Goal: Task Accomplishment & Management: Manage account settings

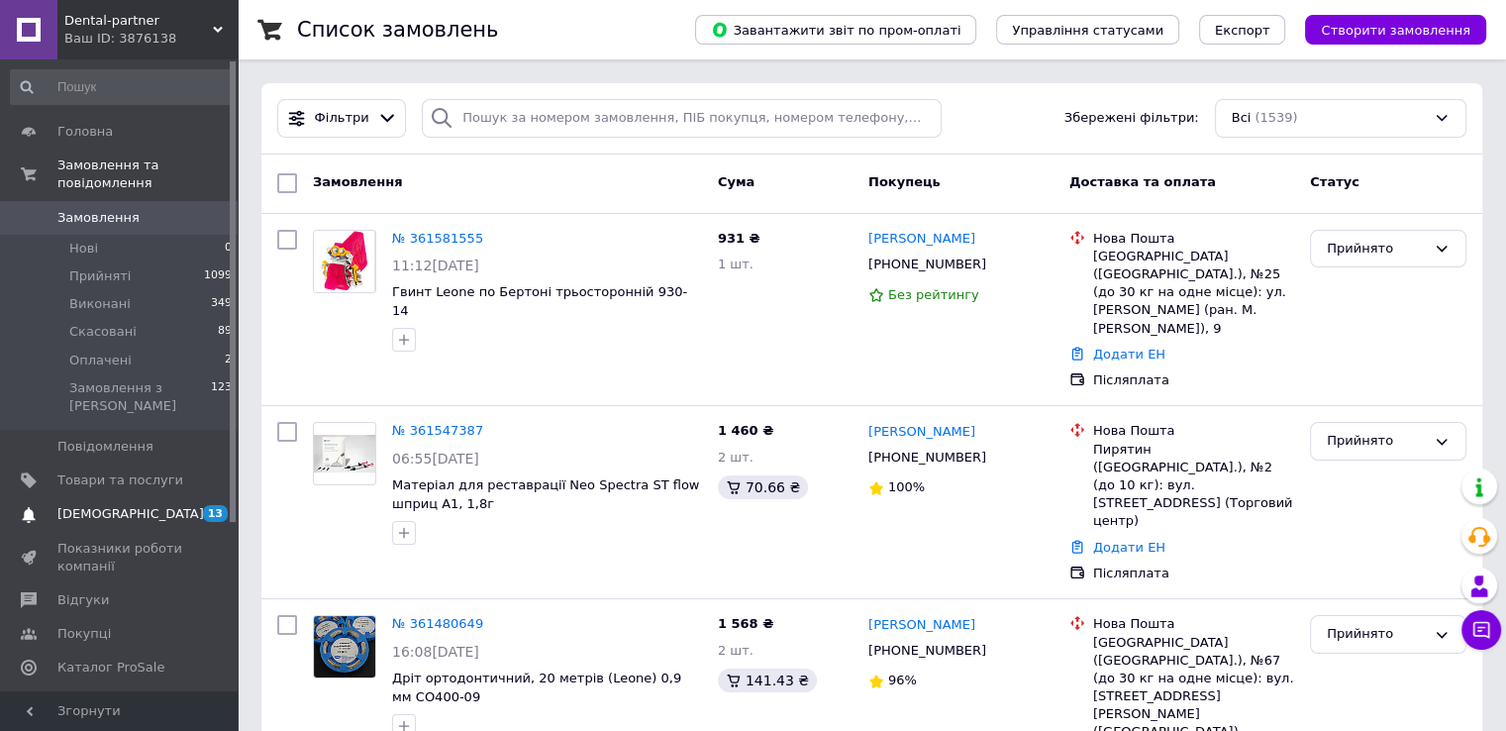
click at [97, 505] on span "[DEMOGRAPHIC_DATA]" at bounding box center [130, 514] width 147 height 18
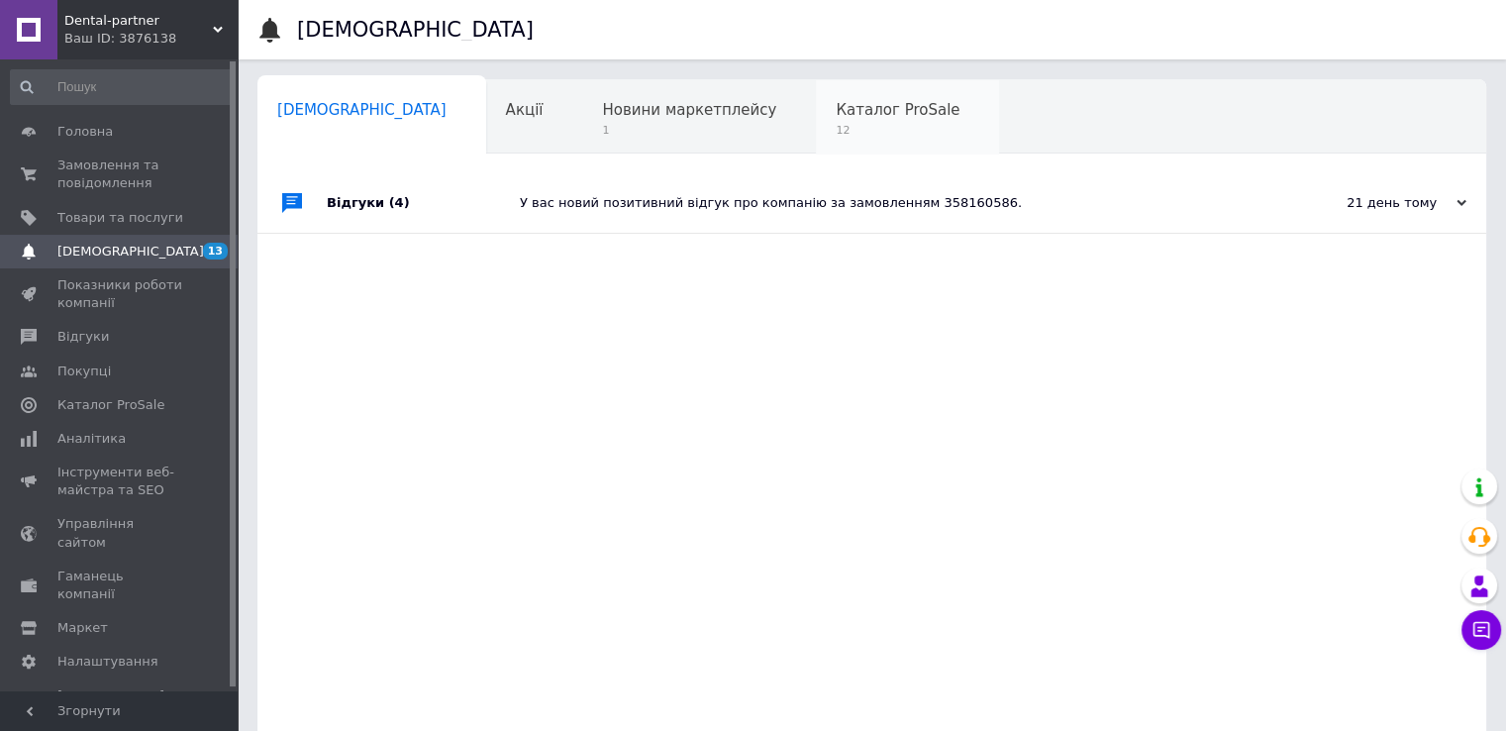
click at [816, 139] on div "Каталог ProSale 12" at bounding box center [907, 117] width 183 height 75
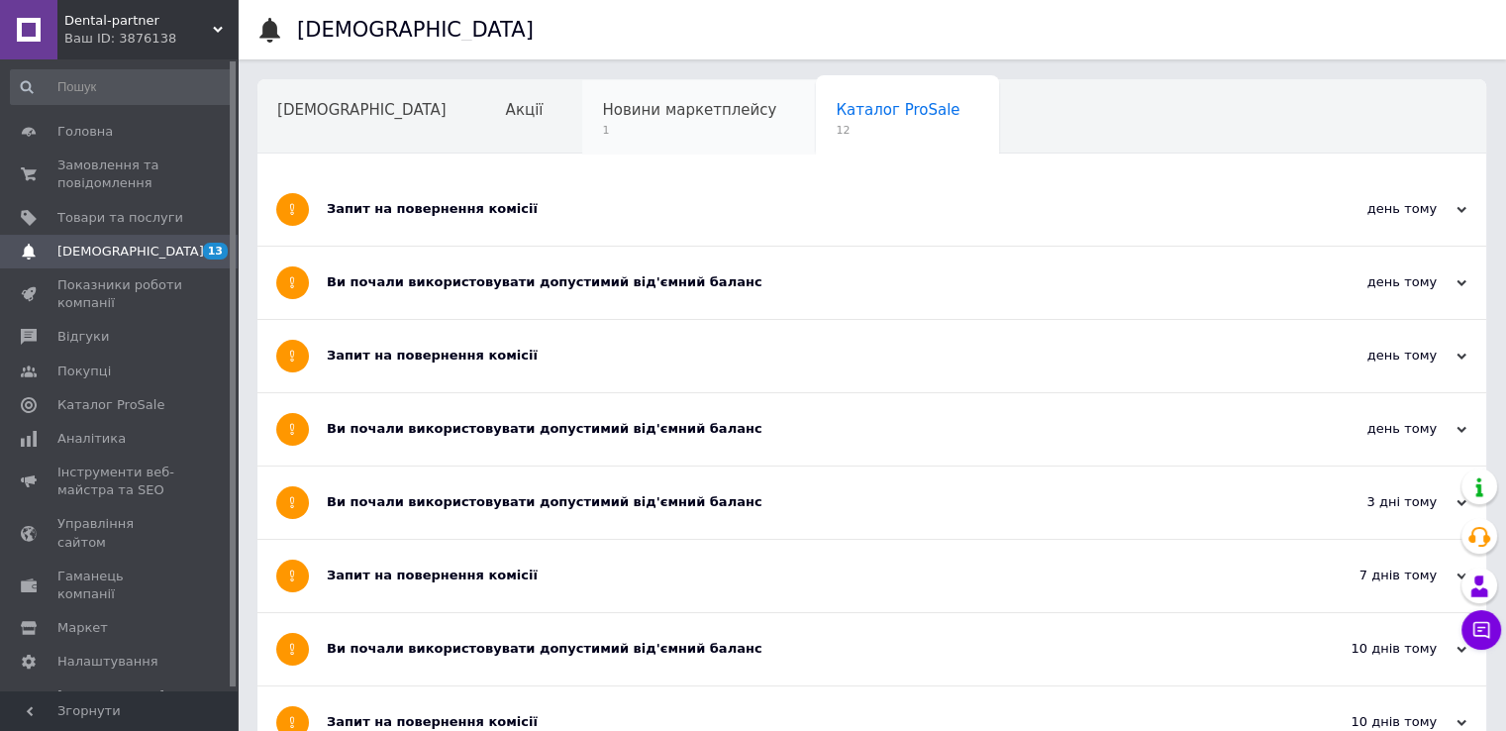
click at [602, 127] on span "1" at bounding box center [689, 130] width 174 height 15
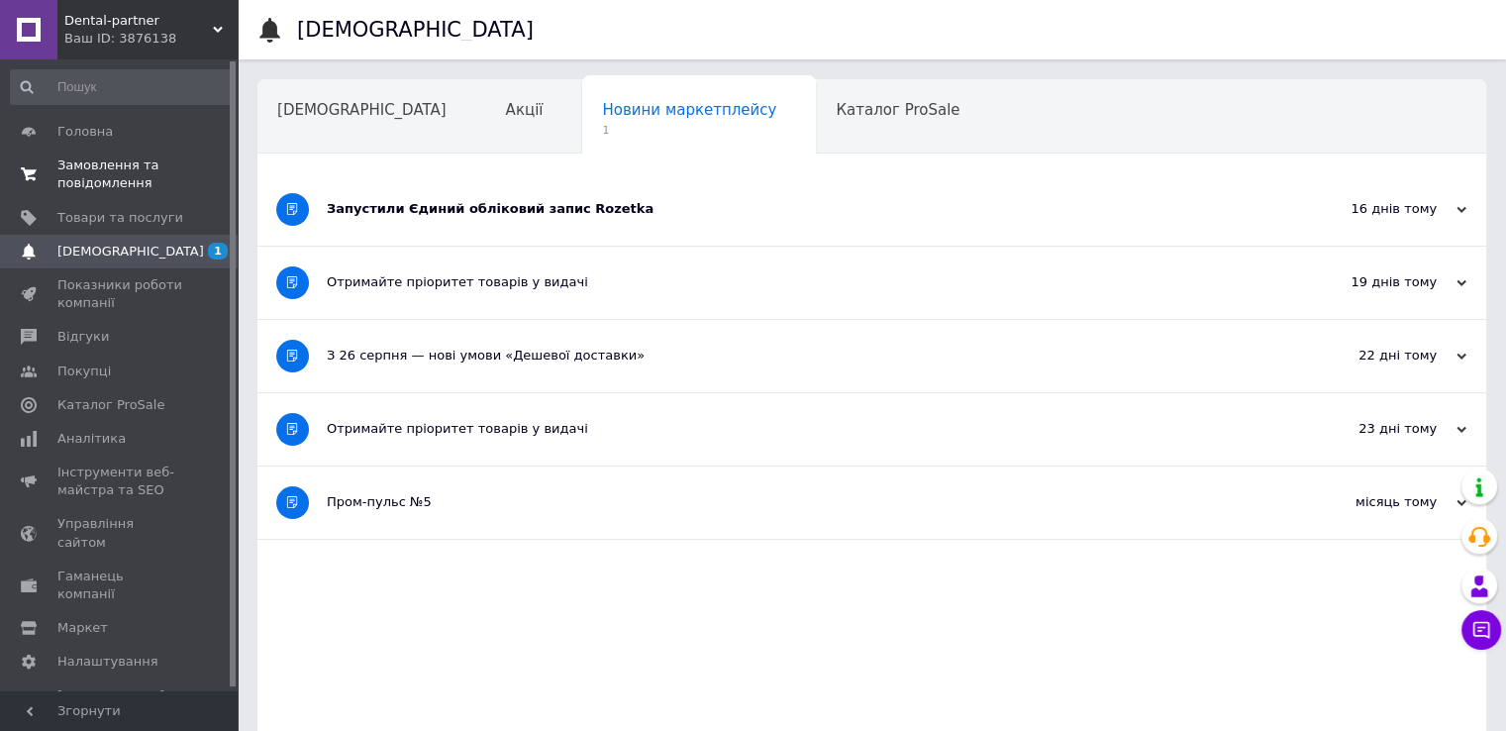
click at [78, 168] on span "Замовлення та повідомлення" at bounding box center [120, 174] width 126 height 36
